Goal: Transaction & Acquisition: Obtain resource

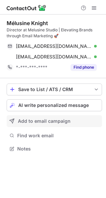
scroll to position [144, 106]
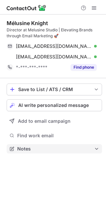
scroll to position [144, 106]
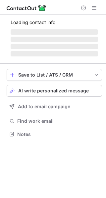
scroll to position [134, 106]
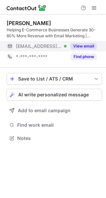
click at [78, 46] on button "View email" at bounding box center [83, 46] width 26 height 7
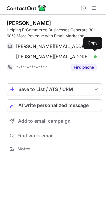
scroll to position [144, 106]
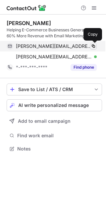
click at [92, 47] on span at bounding box center [92, 46] width 5 height 5
